Goal: Information Seeking & Learning: Learn about a topic

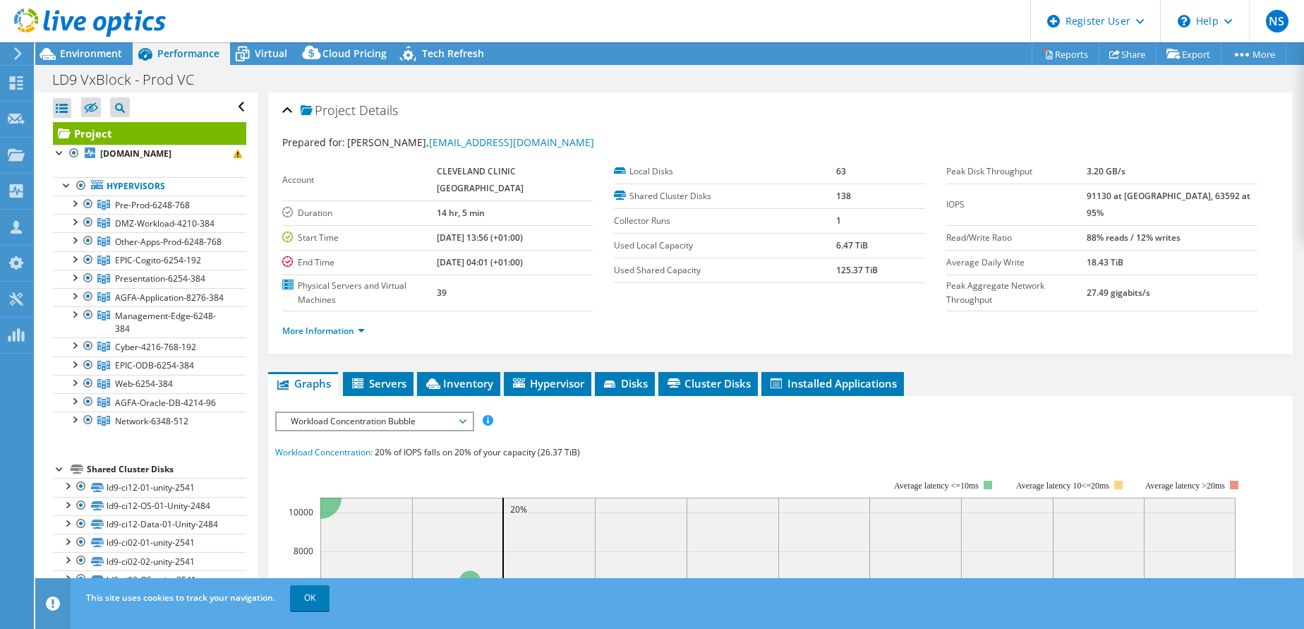
select select "USD"
click at [266, 54] on span "Virtual" at bounding box center [271, 53] width 32 height 13
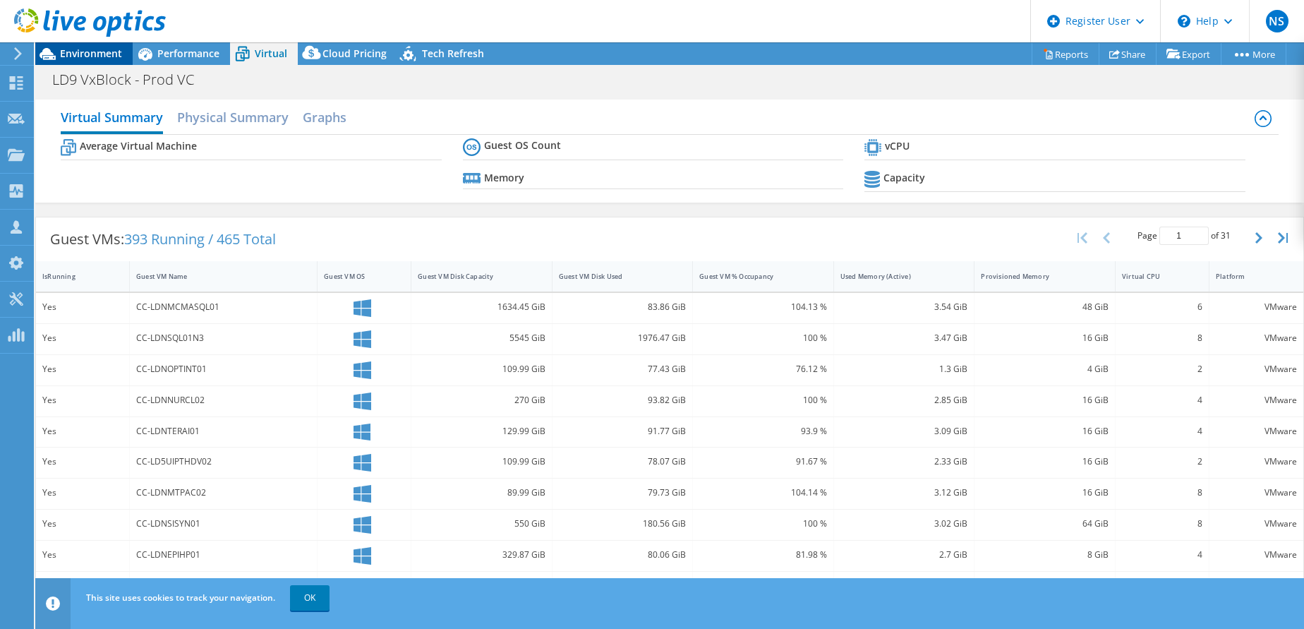
click at [89, 47] on span "Environment" at bounding box center [91, 53] width 62 height 13
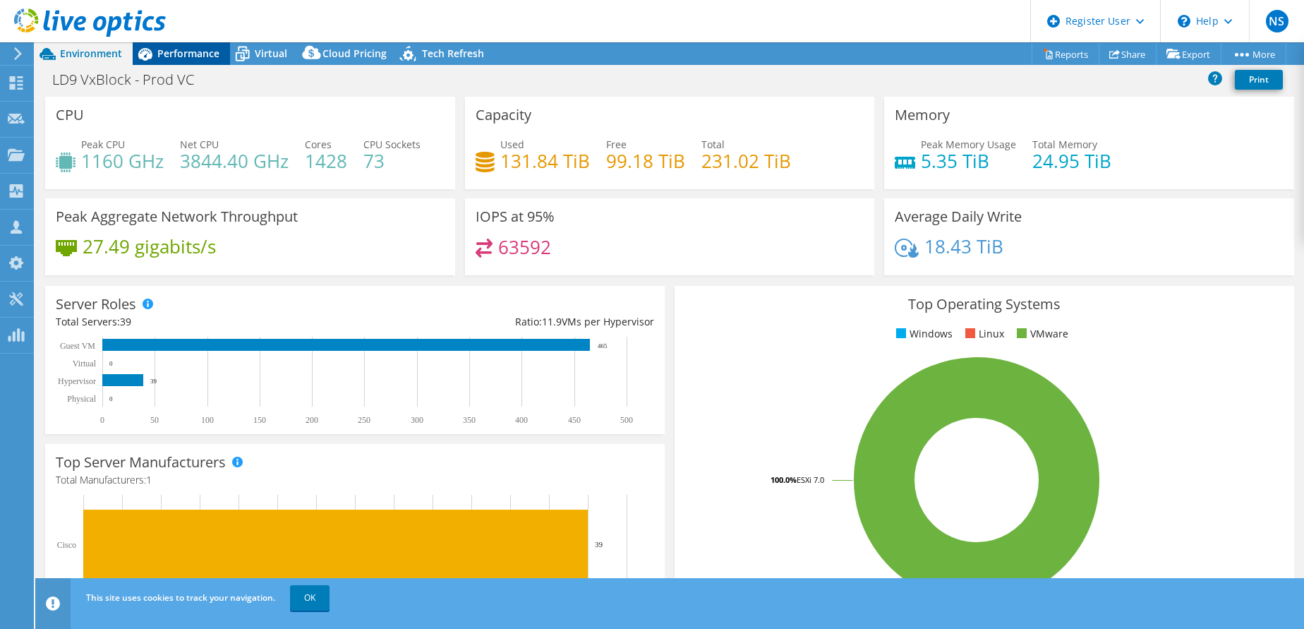
click at [189, 58] on span "Performance" at bounding box center [188, 53] width 62 height 13
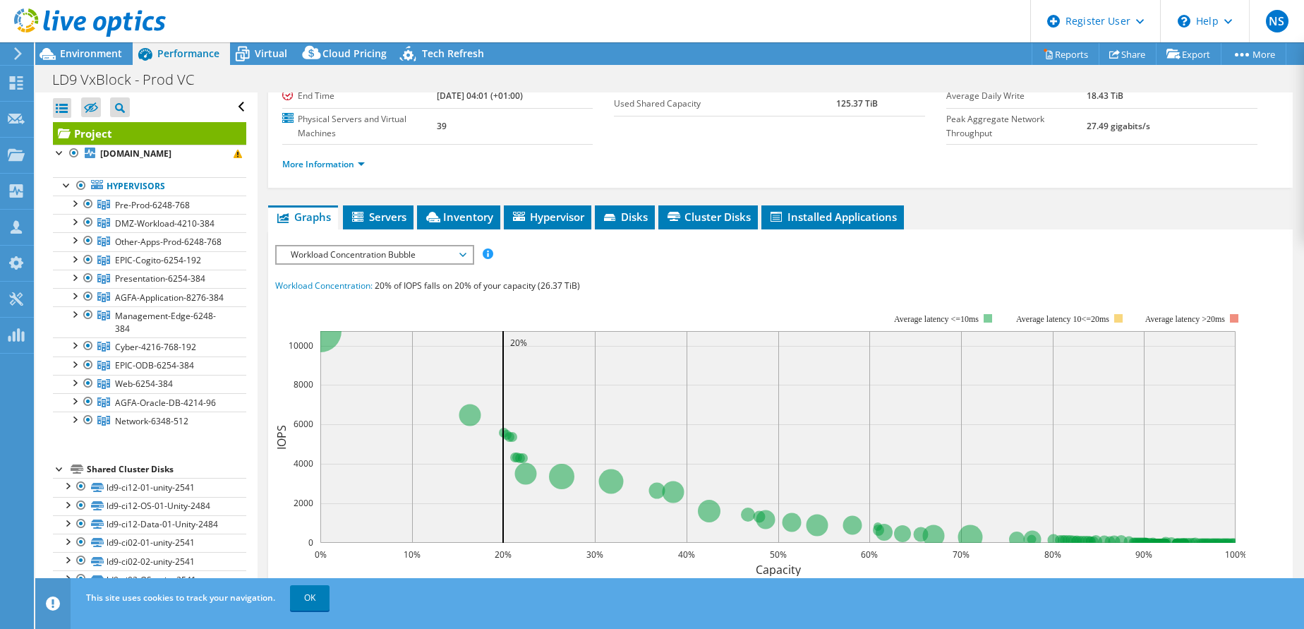
scroll to position [165, 0]
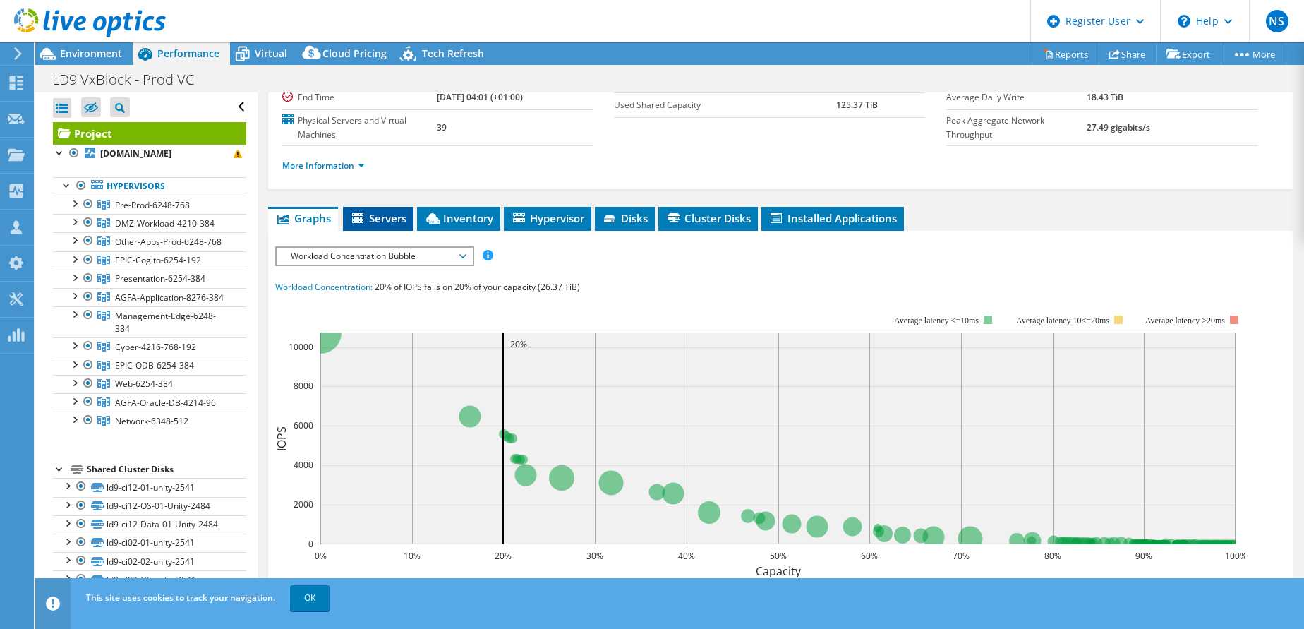
click at [398, 211] on span "Servers" at bounding box center [378, 218] width 56 height 14
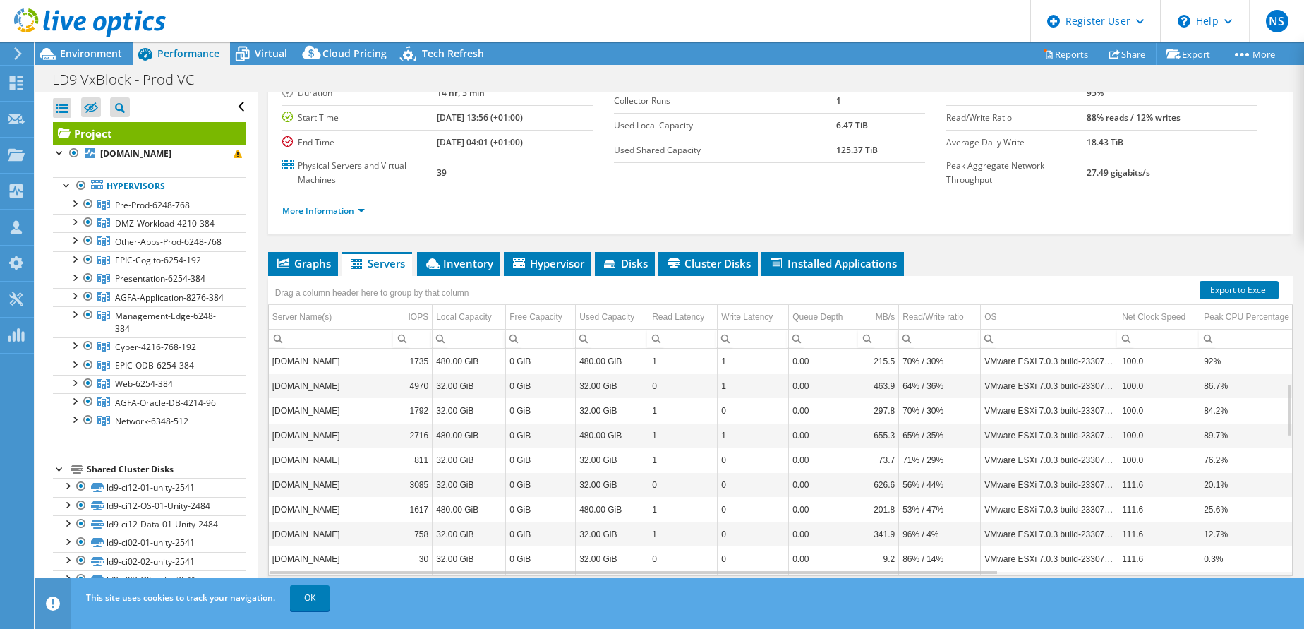
scroll to position [167, 0]
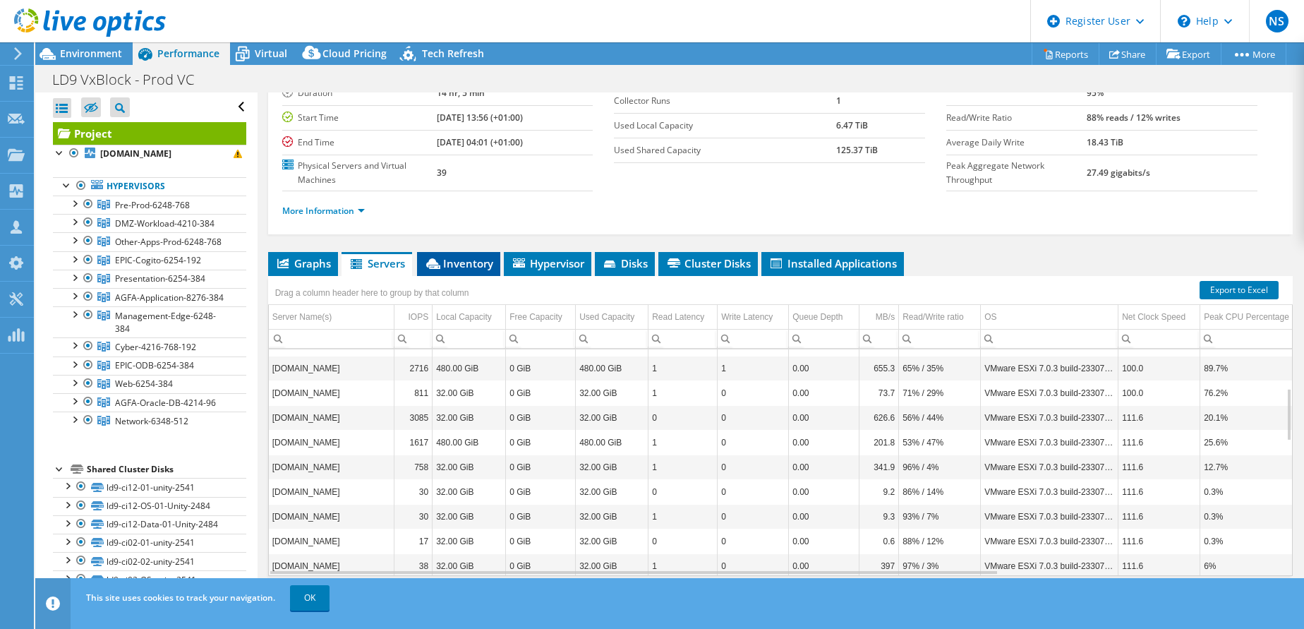
click at [488, 252] on li "Inventory" at bounding box center [458, 264] width 83 height 24
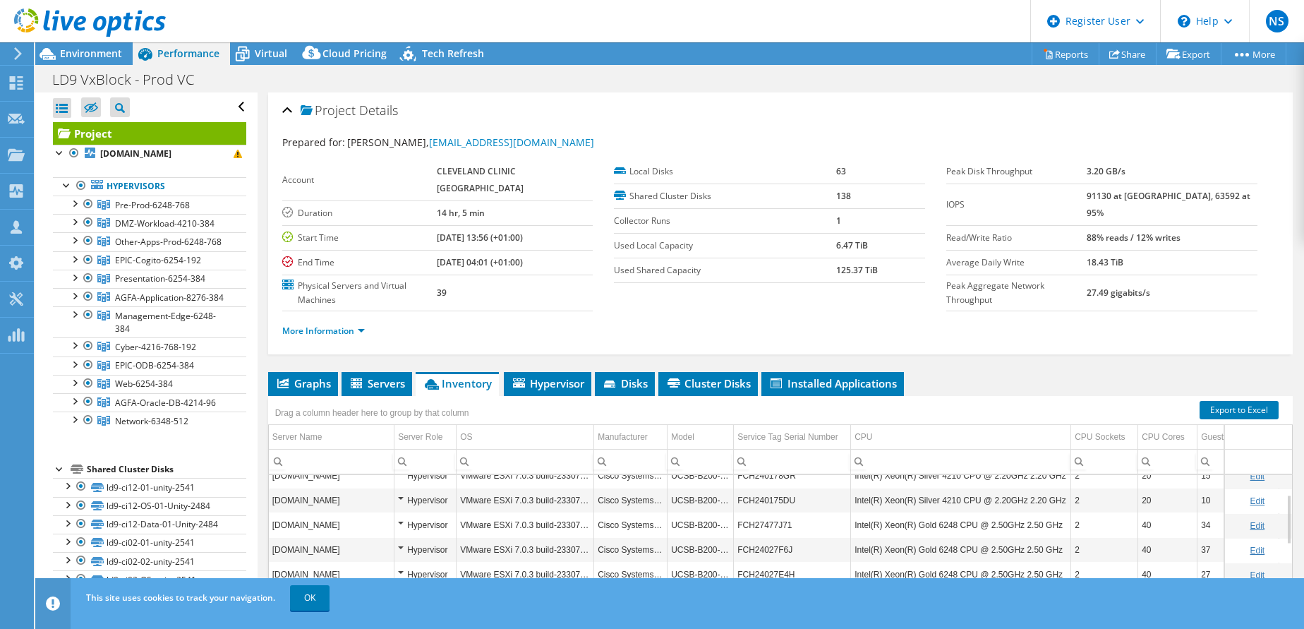
scroll to position [0, 0]
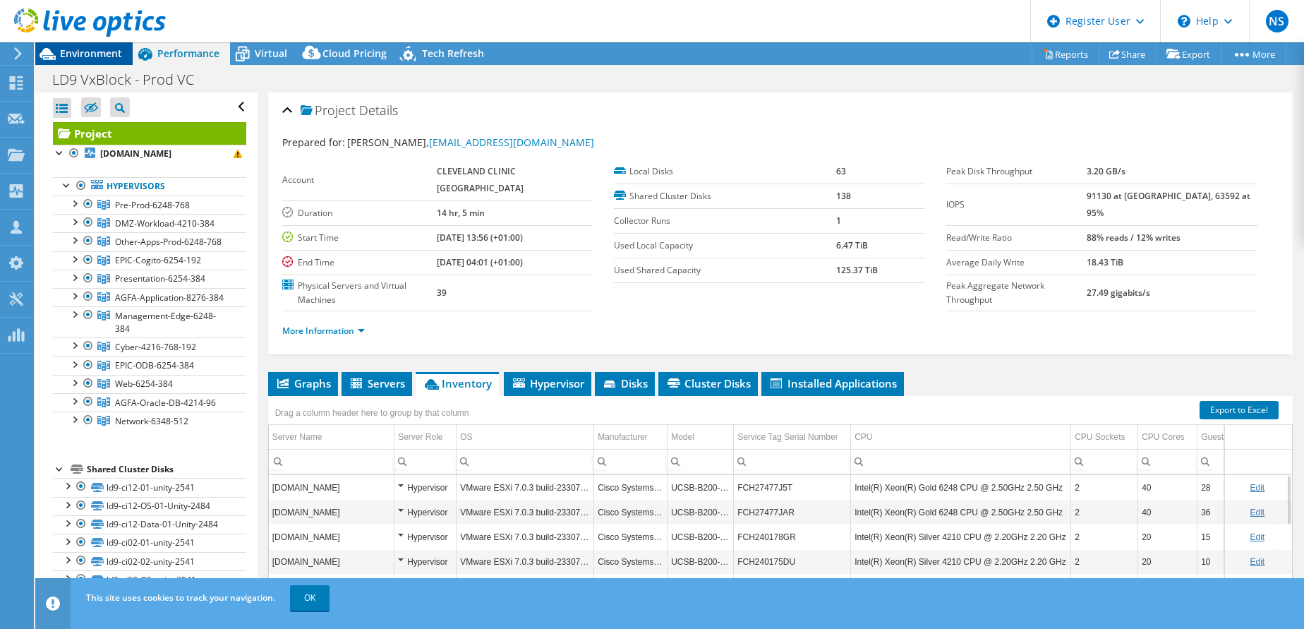
click at [116, 55] on div "Environment" at bounding box center [83, 53] width 97 height 23
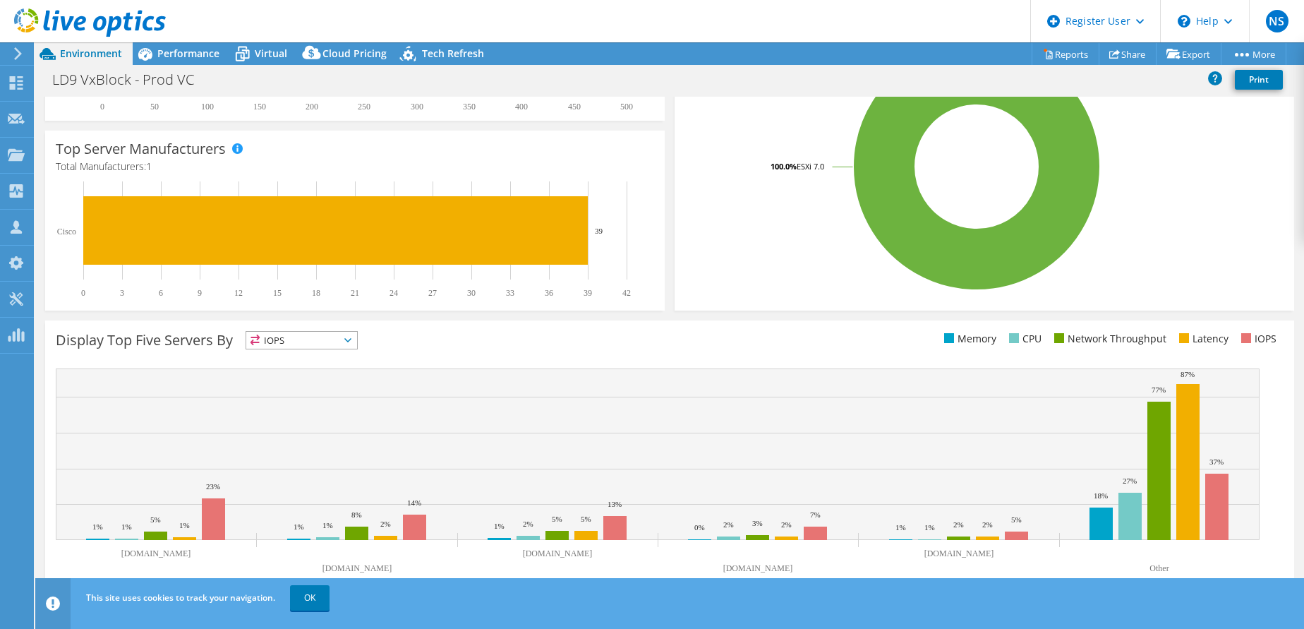
scroll to position [307, 0]
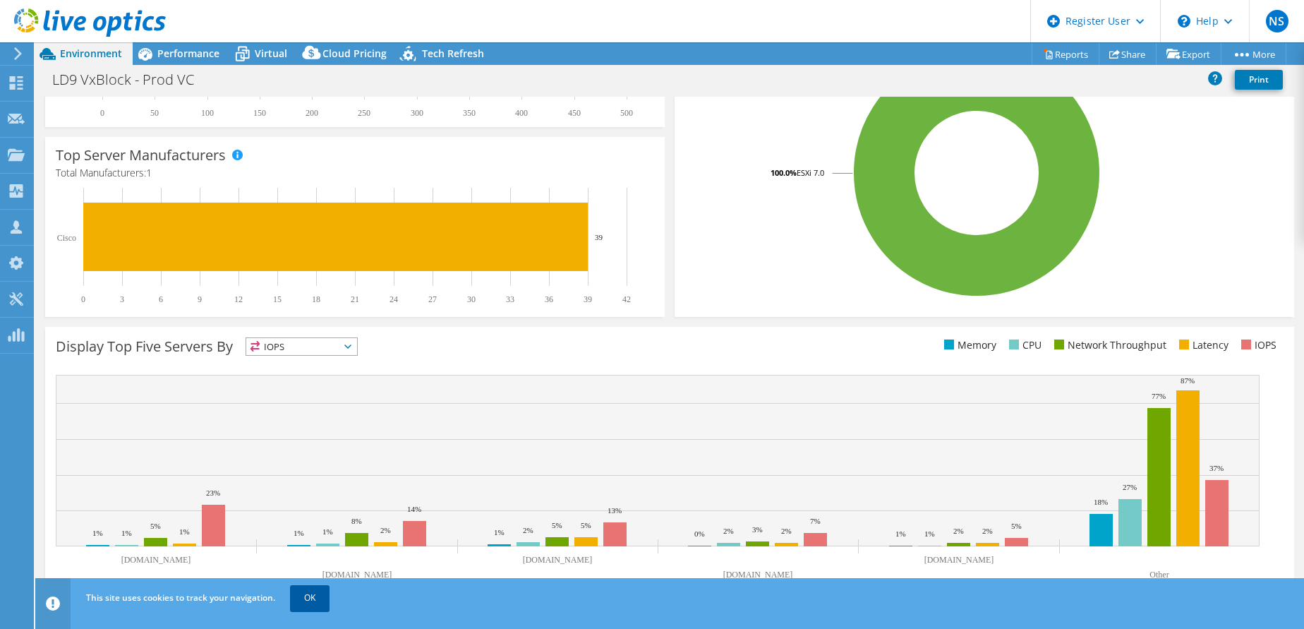
click at [325, 593] on link "OK" at bounding box center [310, 597] width 40 height 25
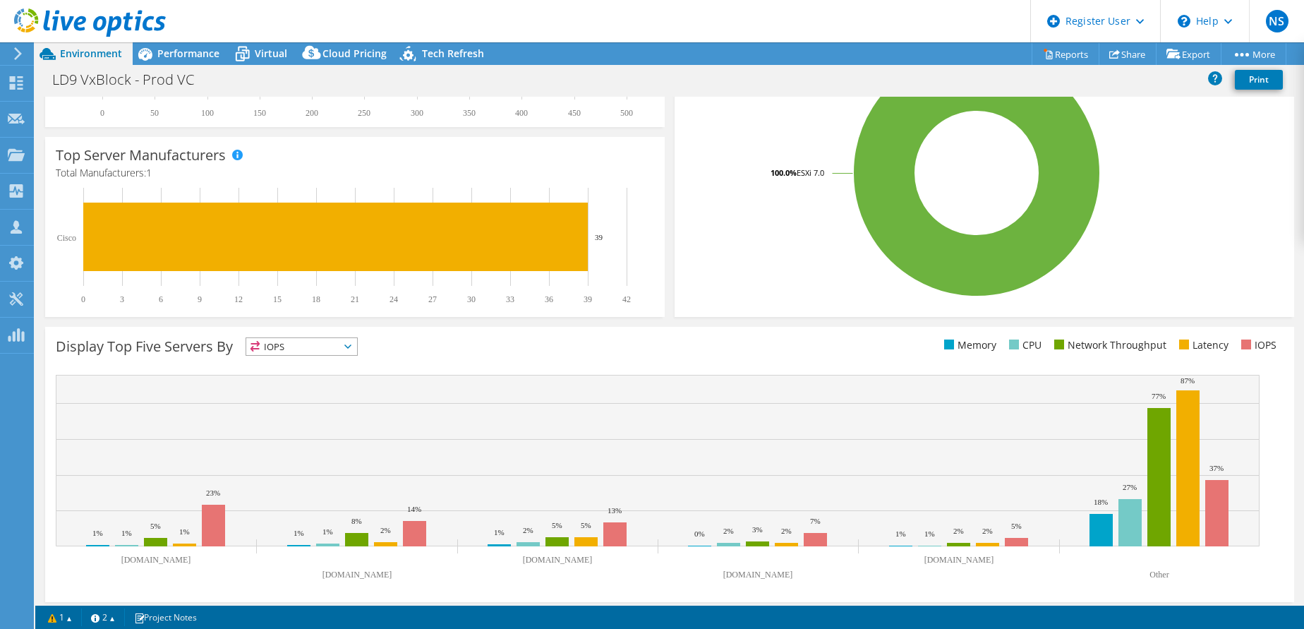
scroll to position [0, 0]
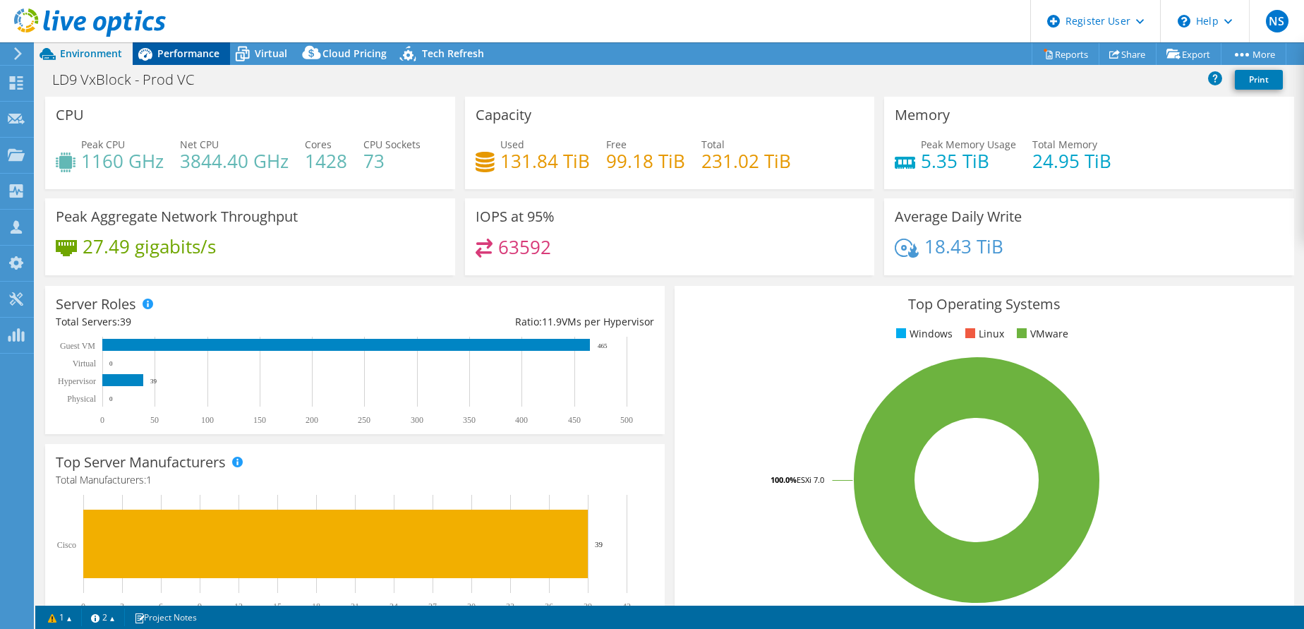
click at [196, 55] on span "Performance" at bounding box center [188, 53] width 62 height 13
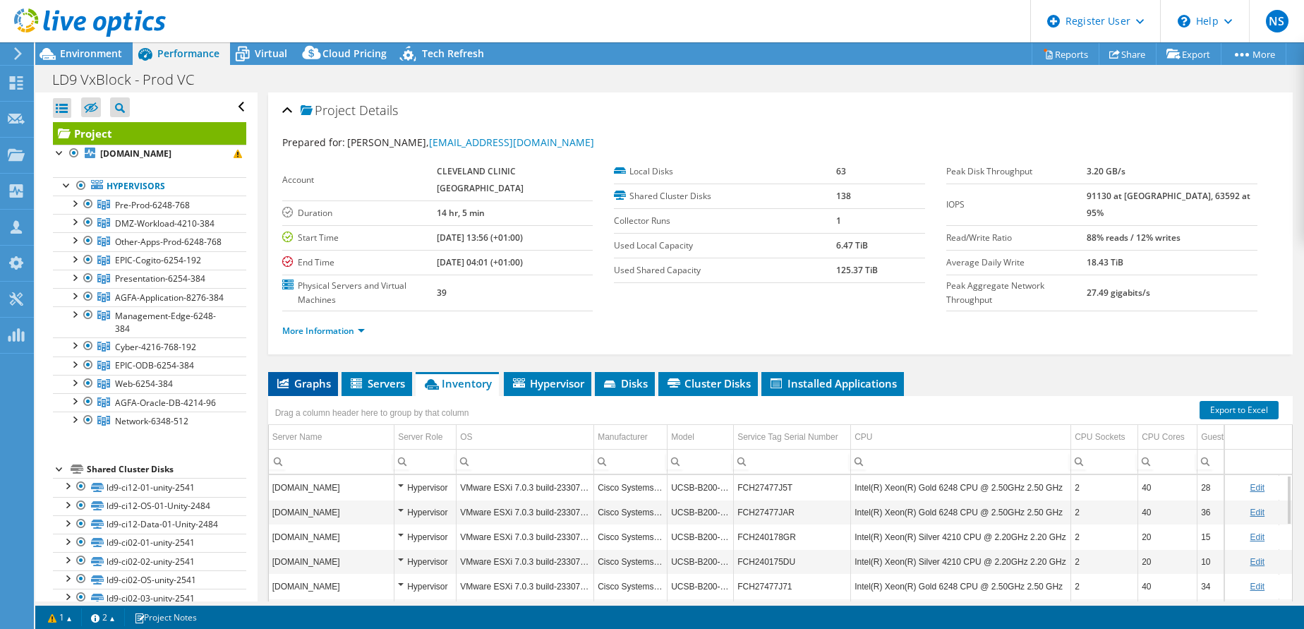
click at [317, 376] on span "Graphs" at bounding box center [303, 383] width 56 height 14
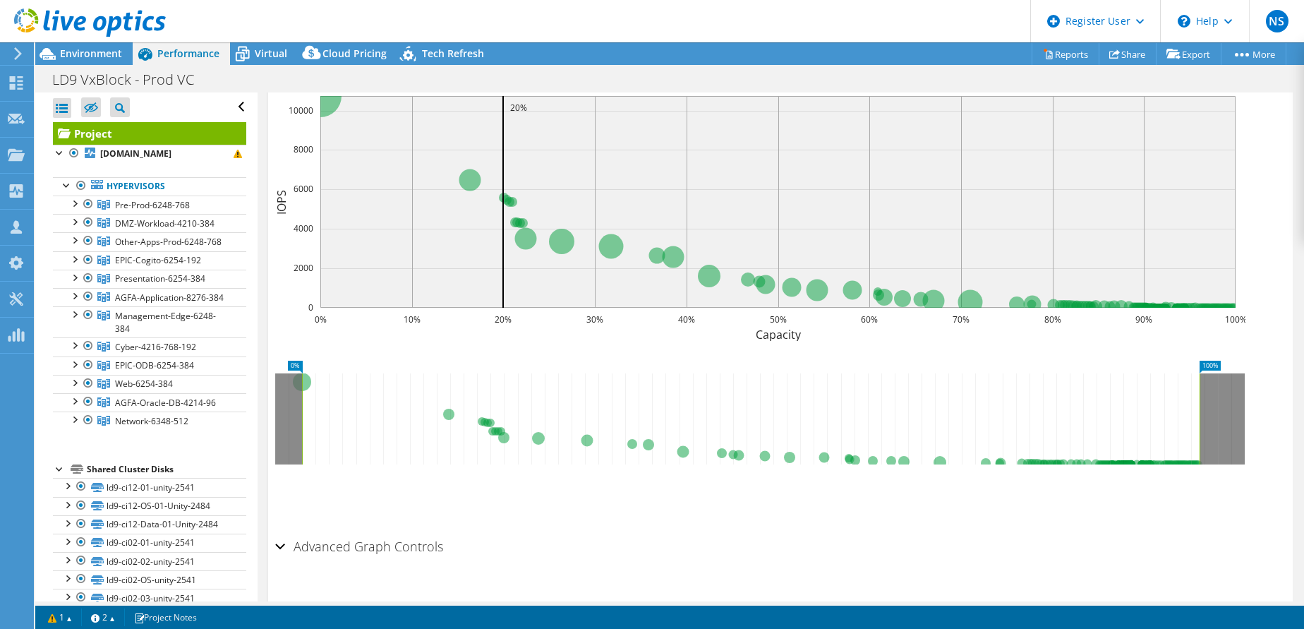
scroll to position [228, 0]
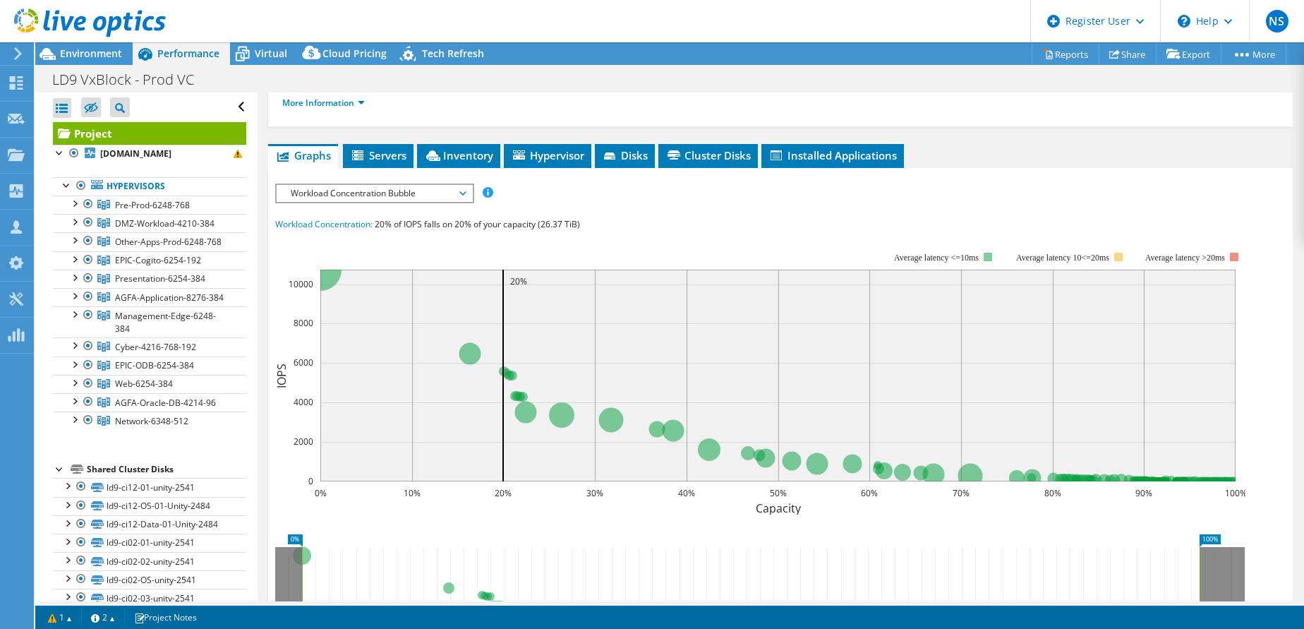
click at [400, 185] on span "Workload Concentration Bubble" at bounding box center [374, 193] width 181 height 17
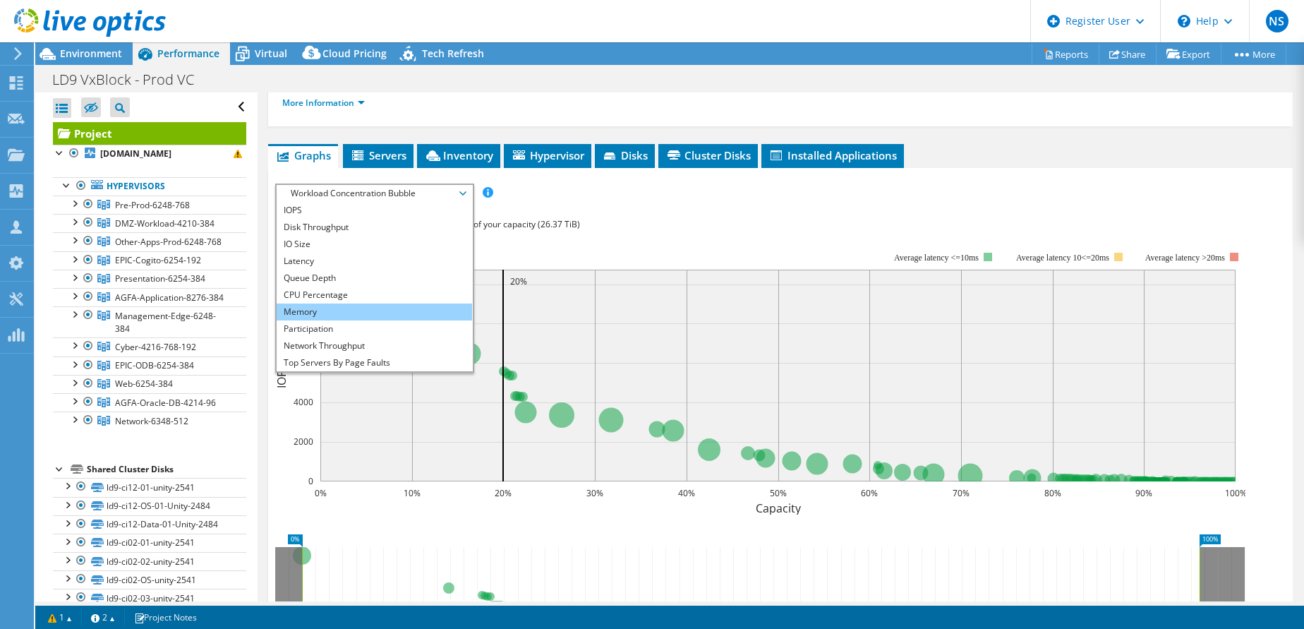
click at [408, 303] on li "Memory" at bounding box center [374, 311] width 195 height 17
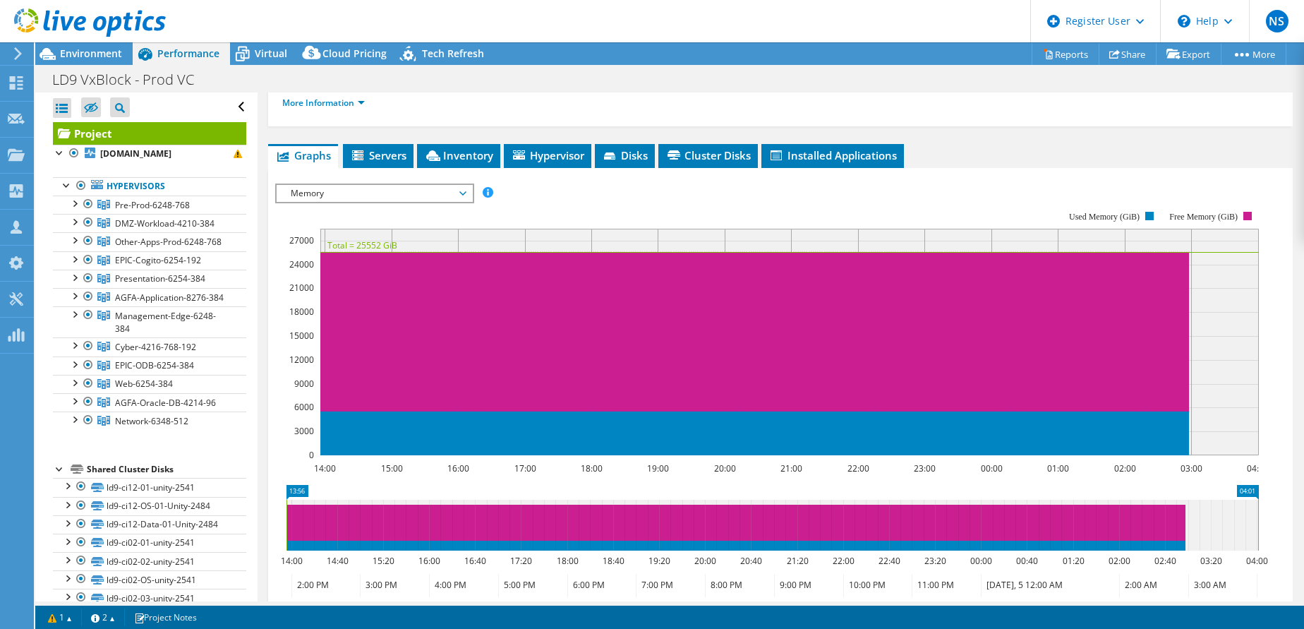
click at [390, 185] on span "Memory" at bounding box center [374, 193] width 181 height 17
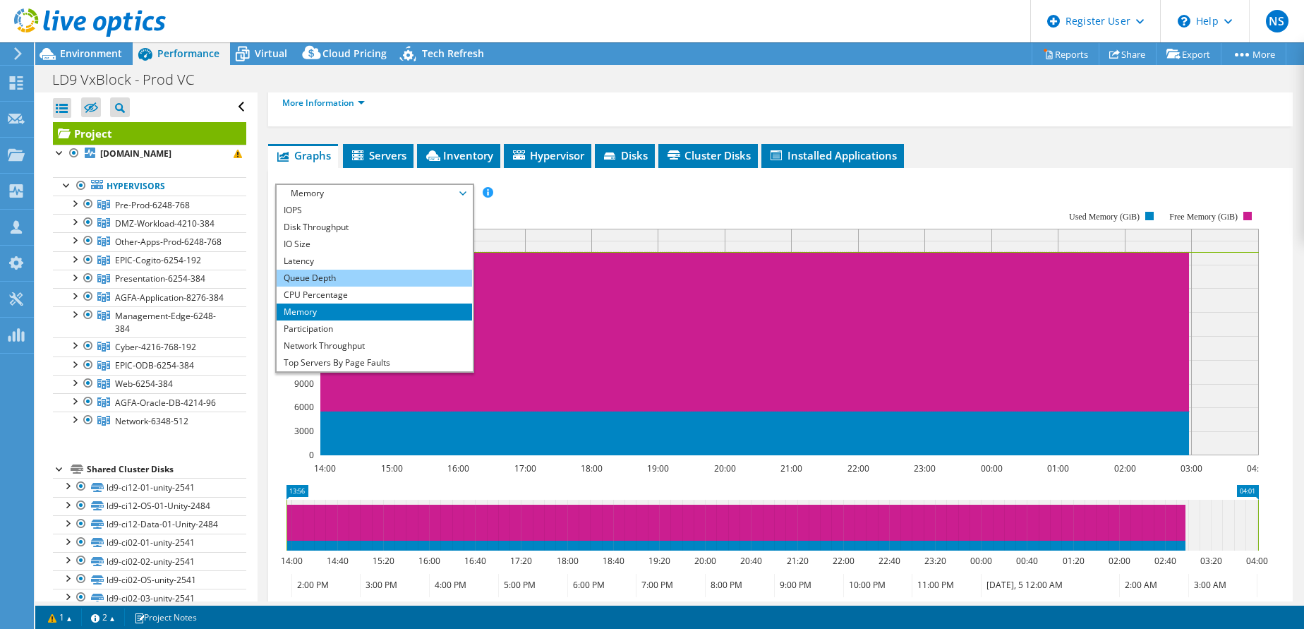
click at [380, 270] on li "Queue Depth" at bounding box center [374, 278] width 195 height 17
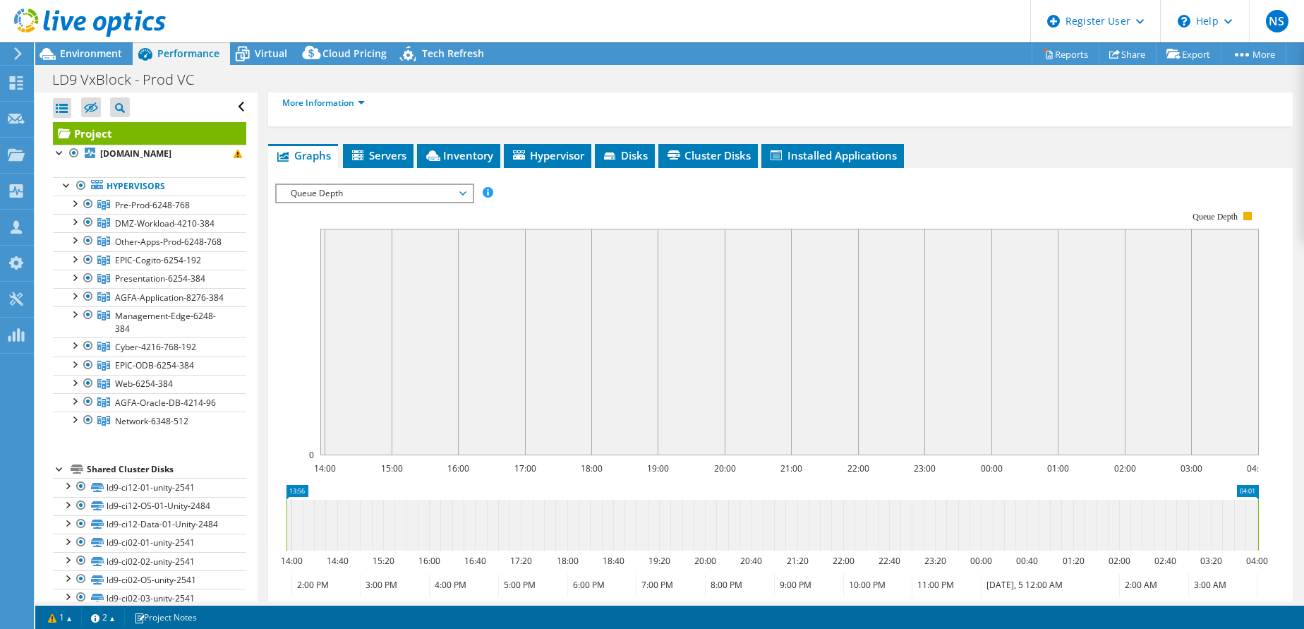
click at [396, 185] on span "Queue Depth" at bounding box center [374, 193] width 181 height 17
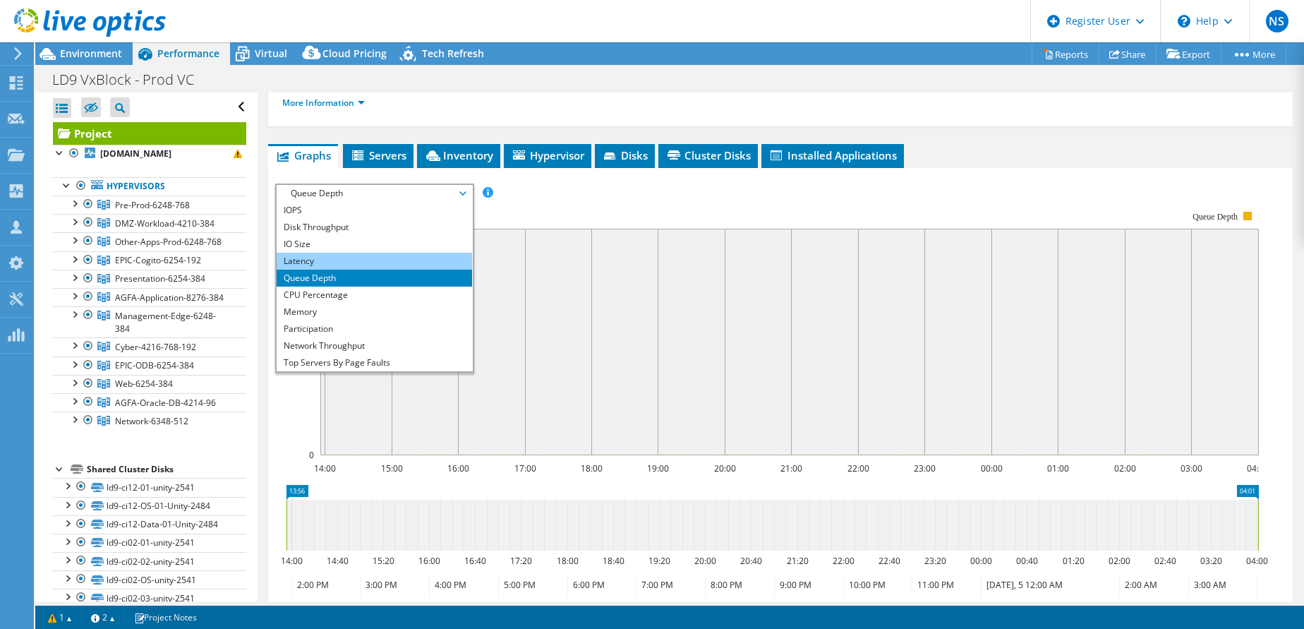
click at [385, 253] on li "Latency" at bounding box center [374, 261] width 195 height 17
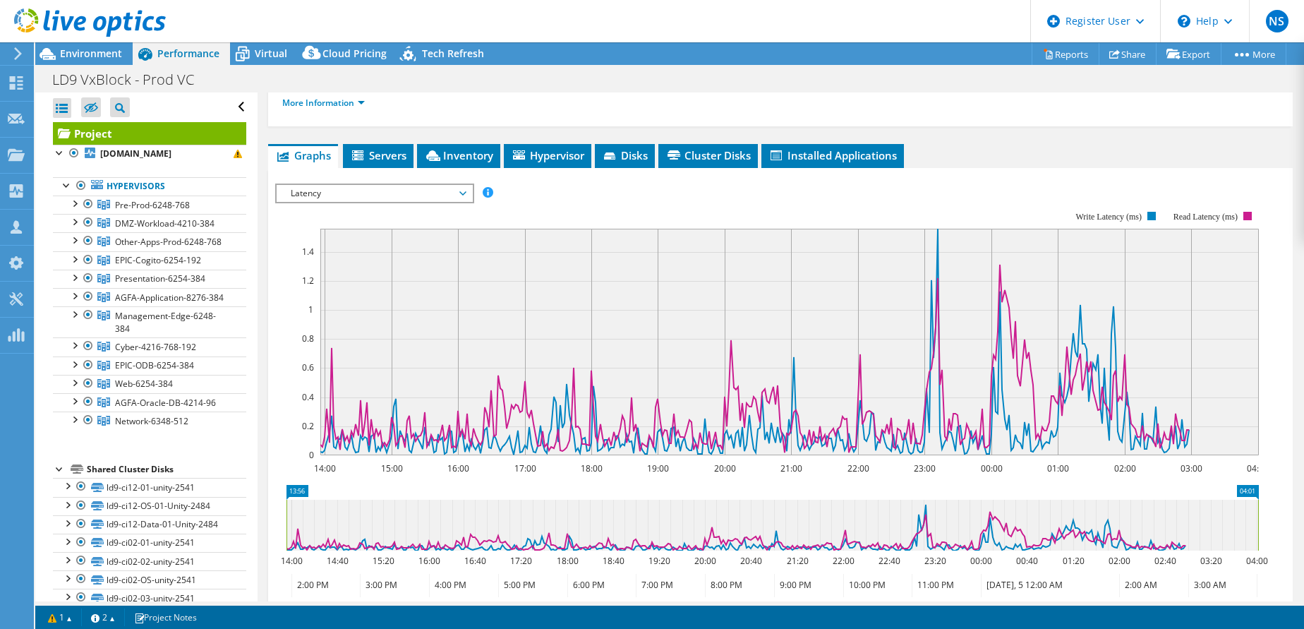
click at [387, 185] on span "Latency" at bounding box center [374, 193] width 181 height 17
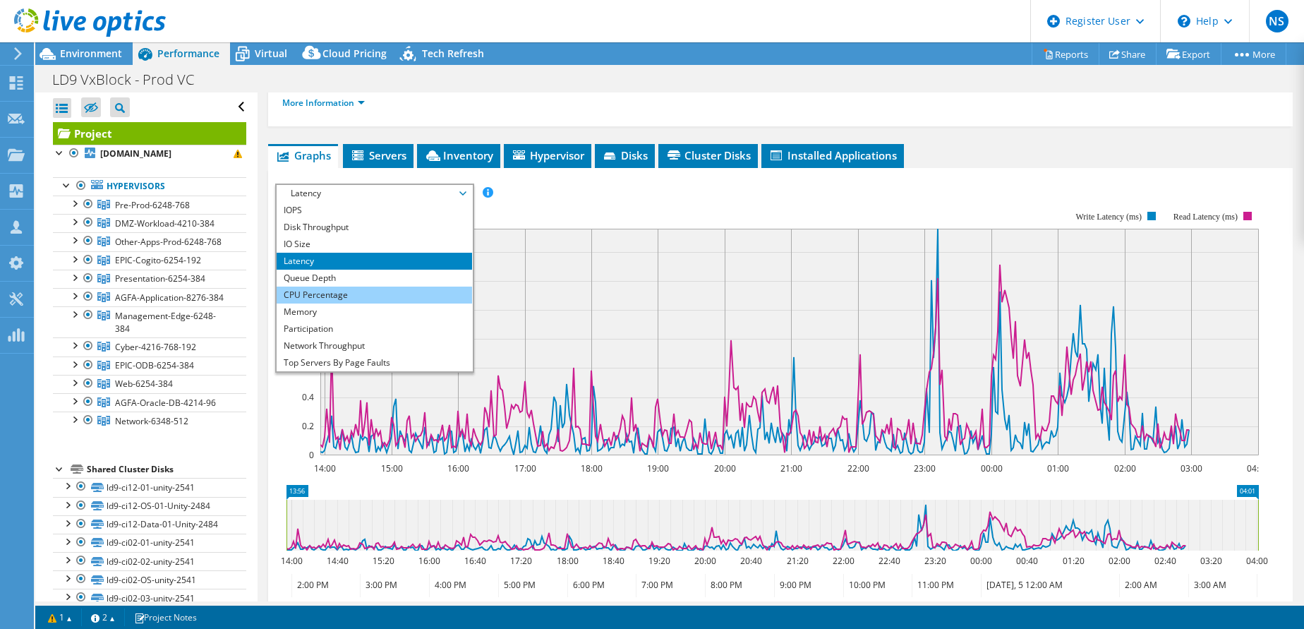
scroll to position [51, 0]
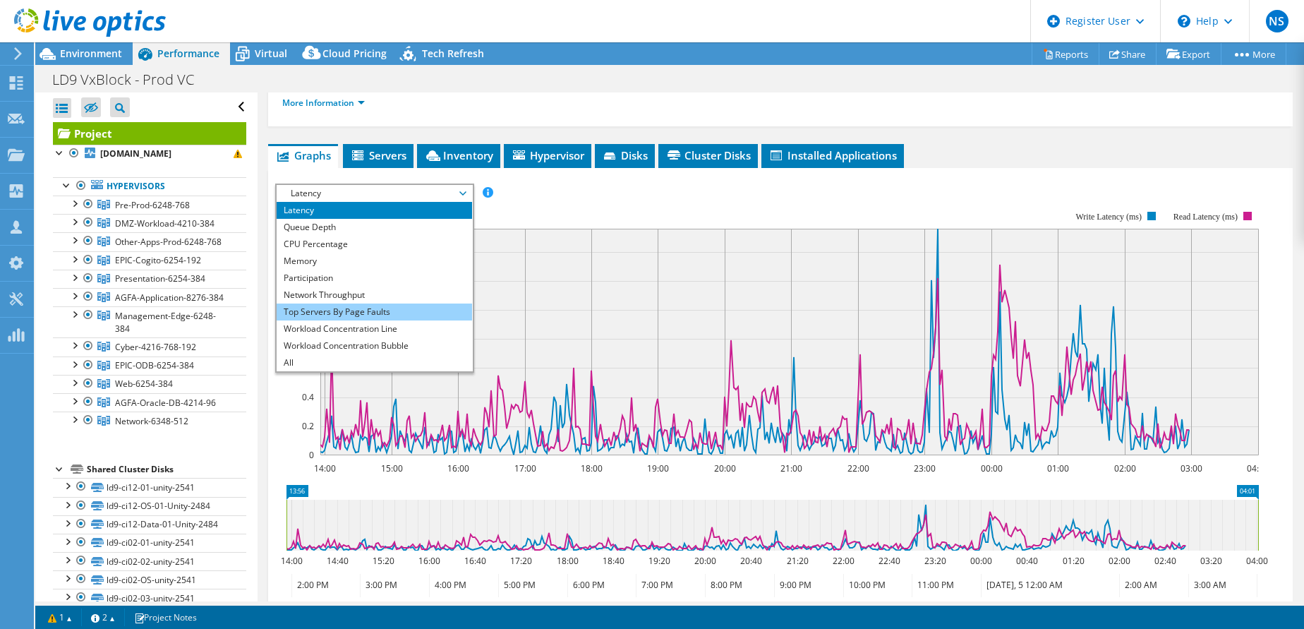
click at [420, 303] on li "Top Servers By Page Faults" at bounding box center [374, 311] width 195 height 17
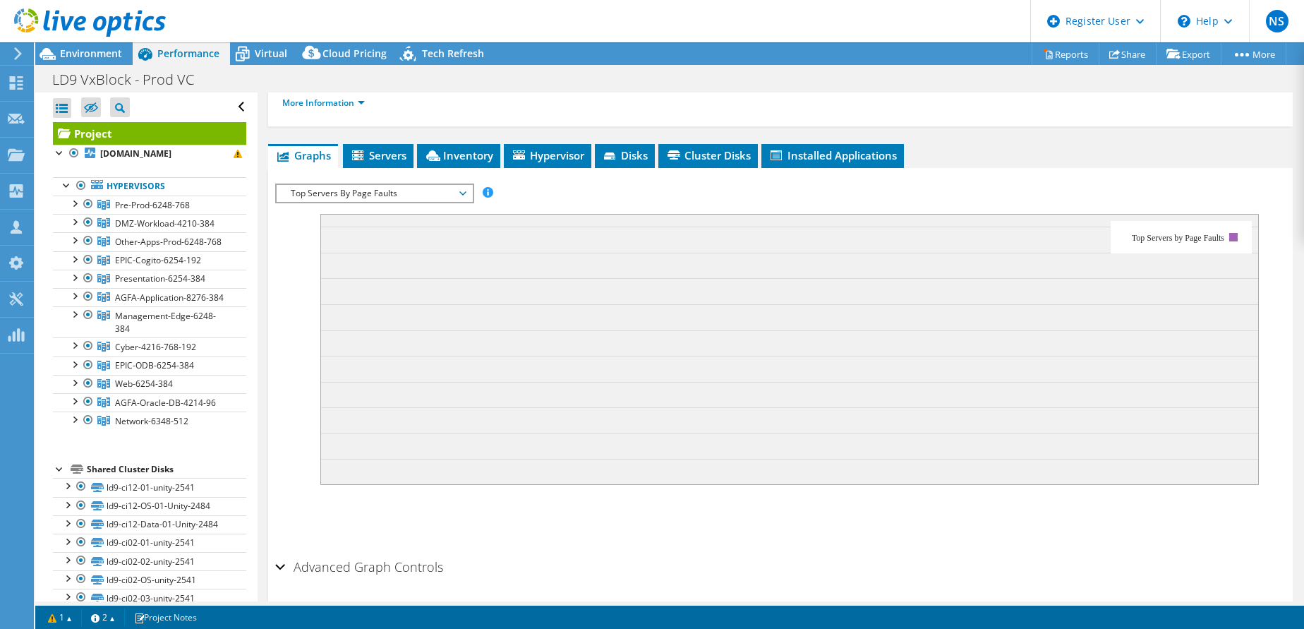
scroll to position [0, 0]
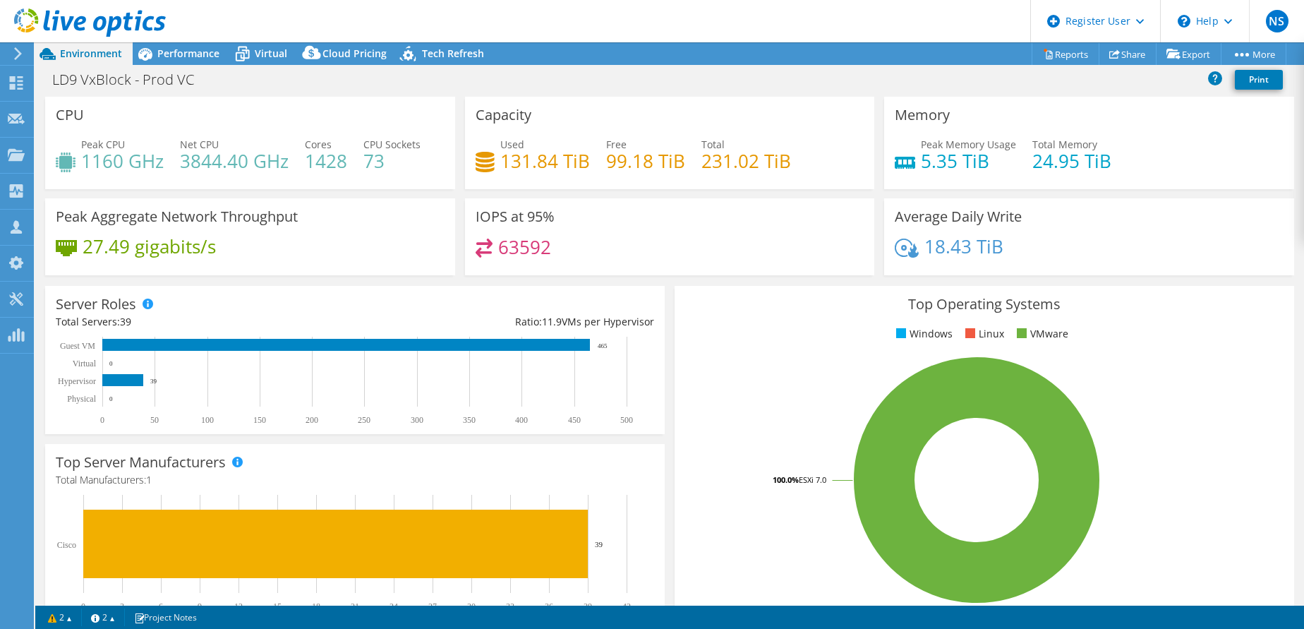
select select "USD"
click at [200, 52] on span "Performance" at bounding box center [188, 53] width 62 height 13
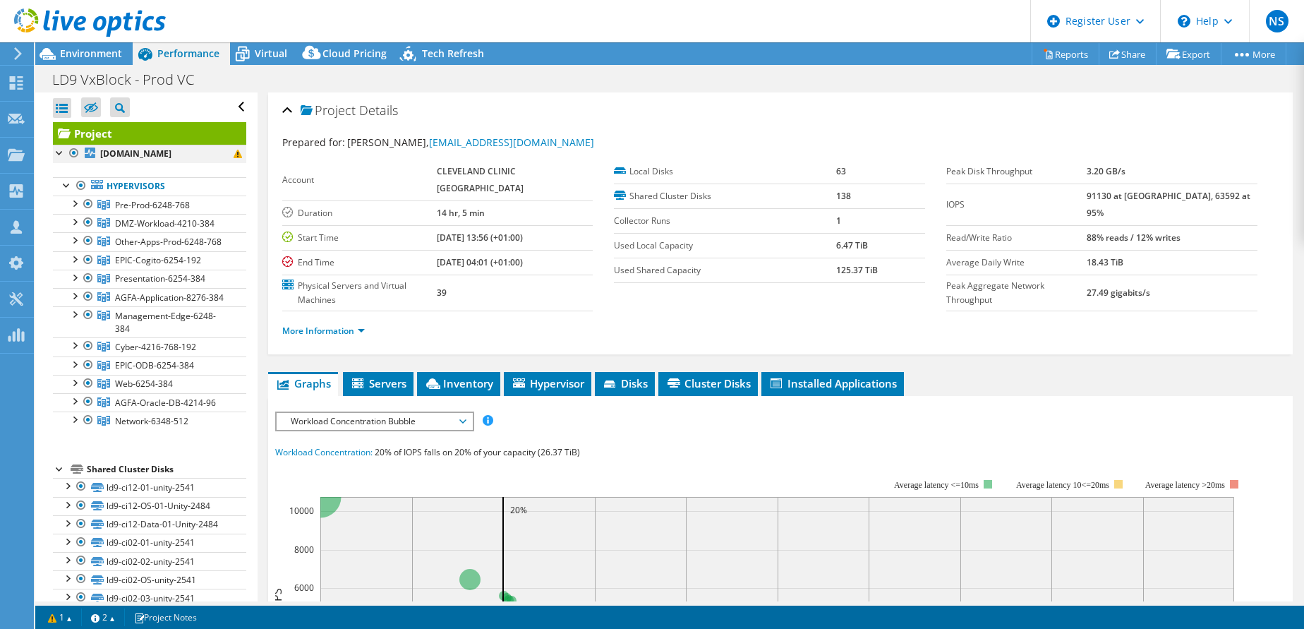
click at [60, 154] on div at bounding box center [60, 152] width 14 height 14
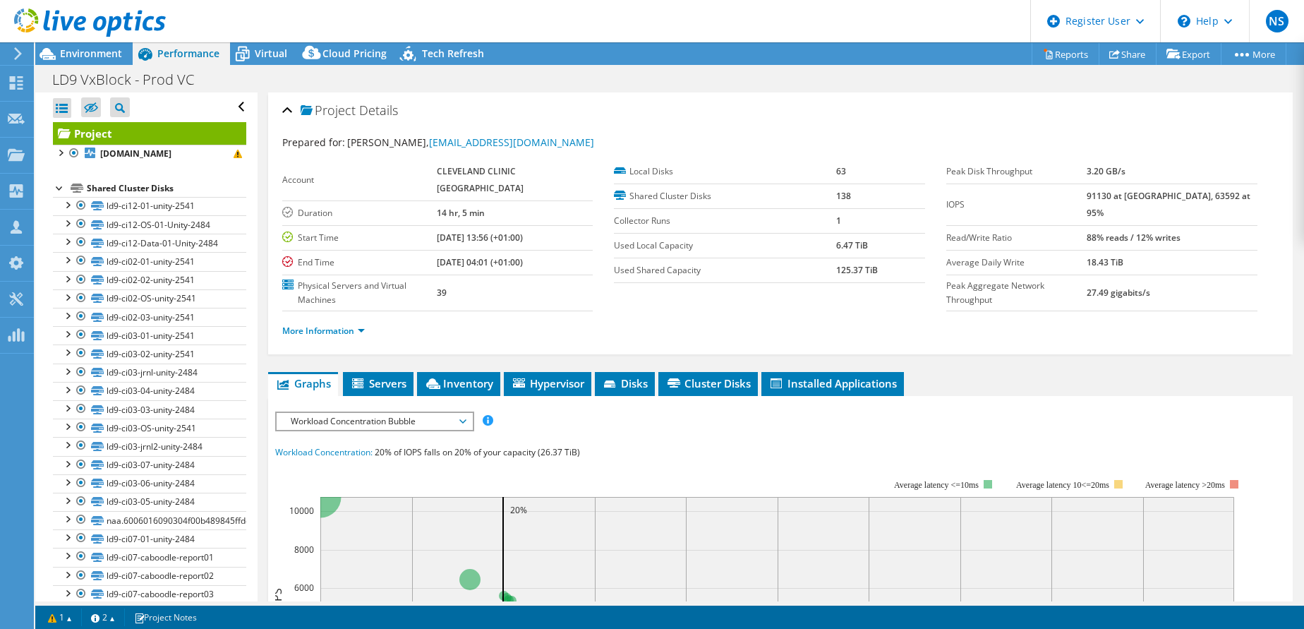
click at [64, 194] on div at bounding box center [60, 187] width 14 height 14
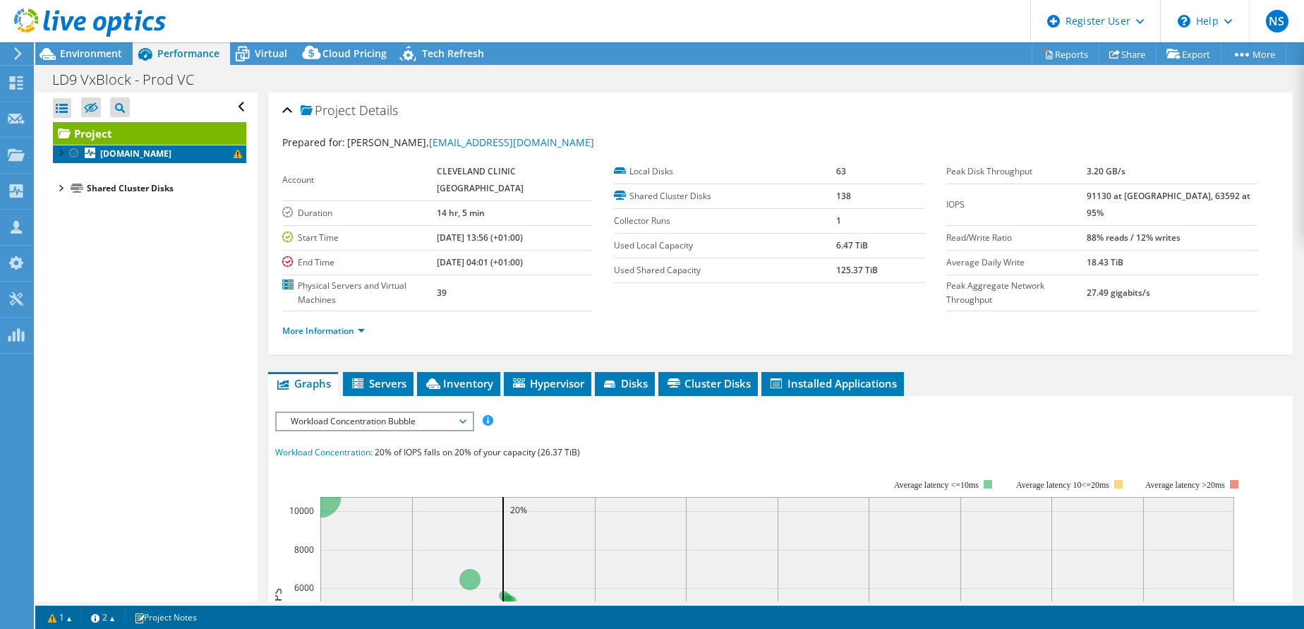
click at [64, 160] on link "[DOMAIN_NAME]" at bounding box center [149, 154] width 193 height 18
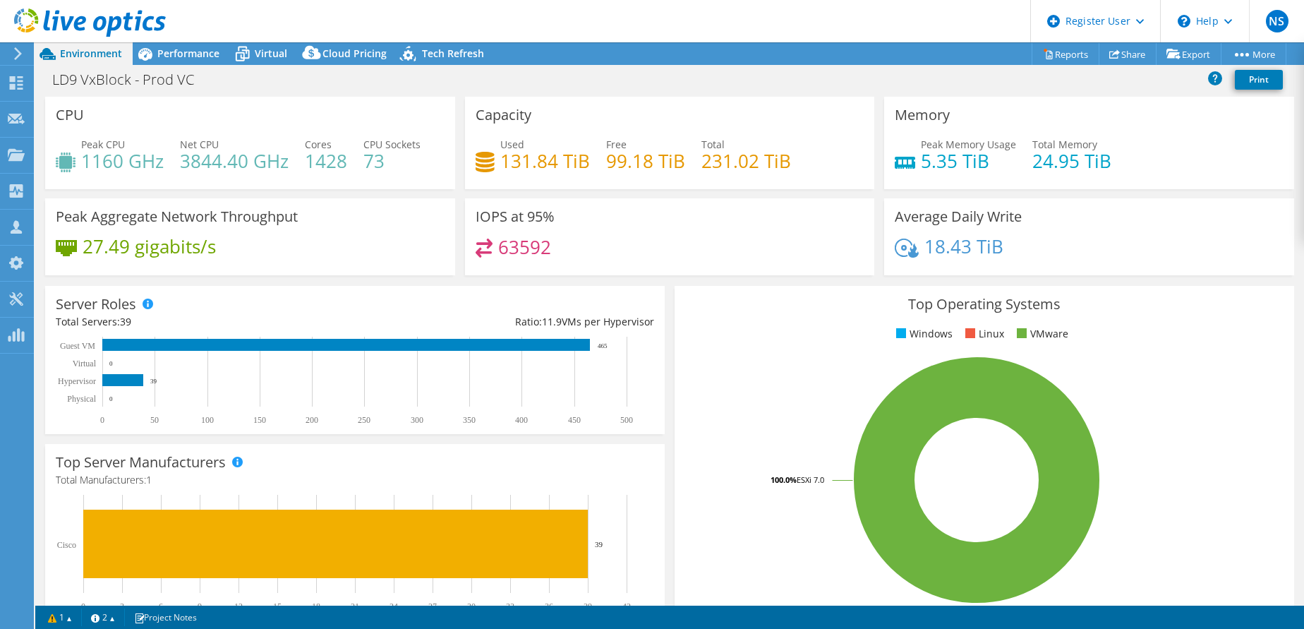
select select "USD"
